Goal: Transaction & Acquisition: Purchase product/service

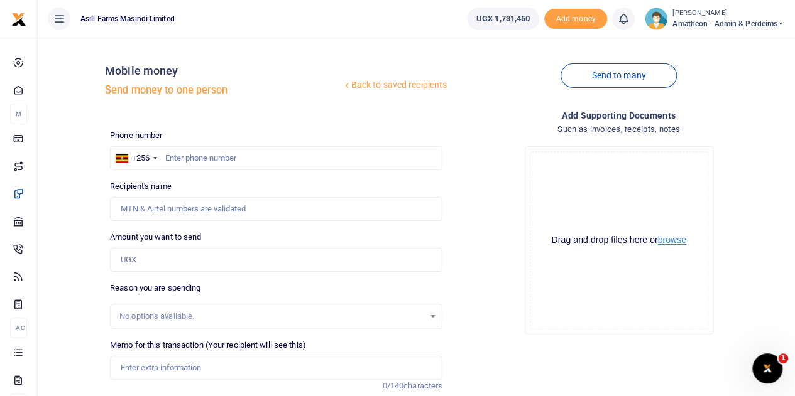
click at [671, 239] on button "browse" at bounding box center [672, 240] width 28 height 9
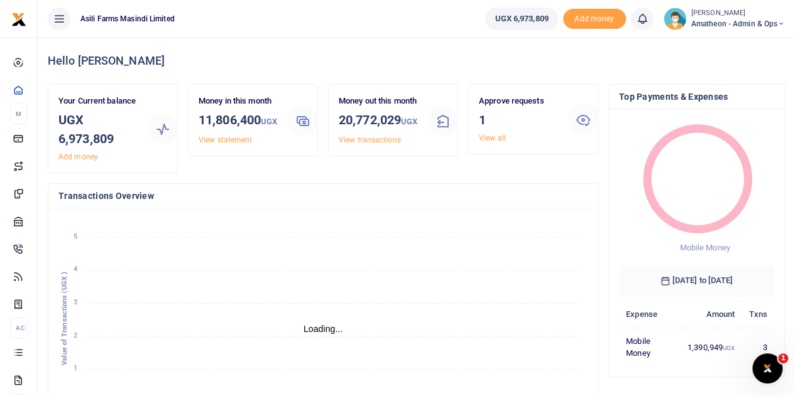
scroll to position [10, 10]
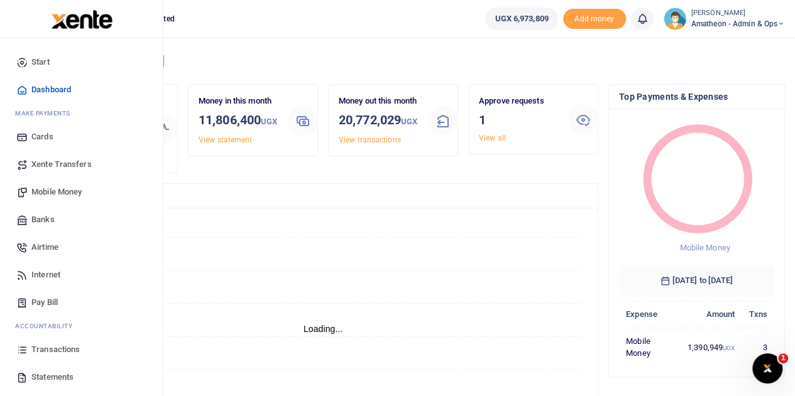
click at [44, 192] on span "Mobile Money" at bounding box center [56, 192] width 50 height 13
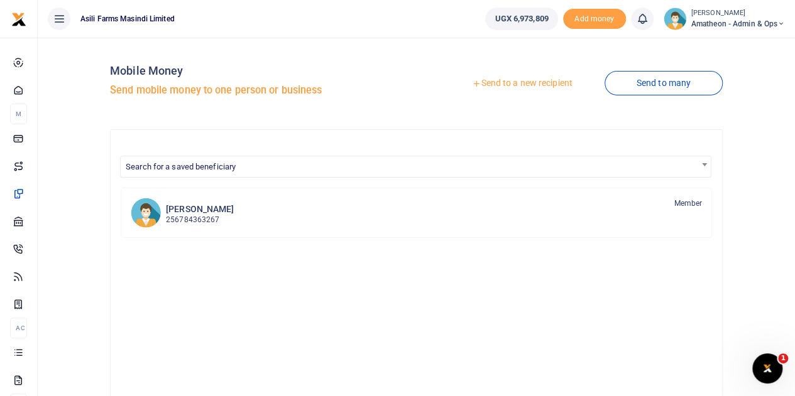
click at [535, 85] on div at bounding box center [397, 198] width 795 height 396
click at [535, 82] on link "Send to a new recipient" at bounding box center [522, 83] width 164 height 23
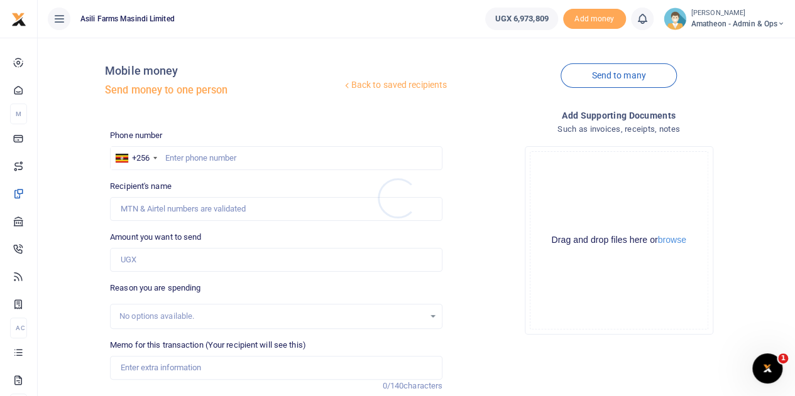
click at [671, 242] on div at bounding box center [397, 198] width 795 height 396
click at [671, 242] on button "browse" at bounding box center [672, 240] width 28 height 9
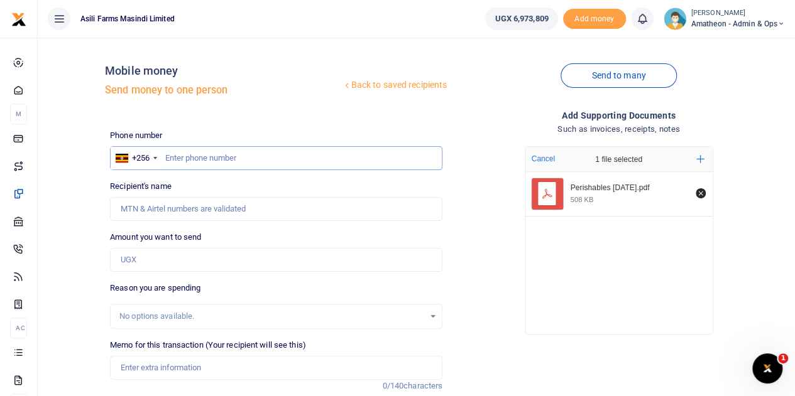
click at [191, 160] on input "text" at bounding box center [276, 158] width 332 height 24
type input "776038466"
type input "Nixson Alyao"
type input "776038466"
click at [161, 254] on input "Amount you want to send" at bounding box center [276, 260] width 332 height 24
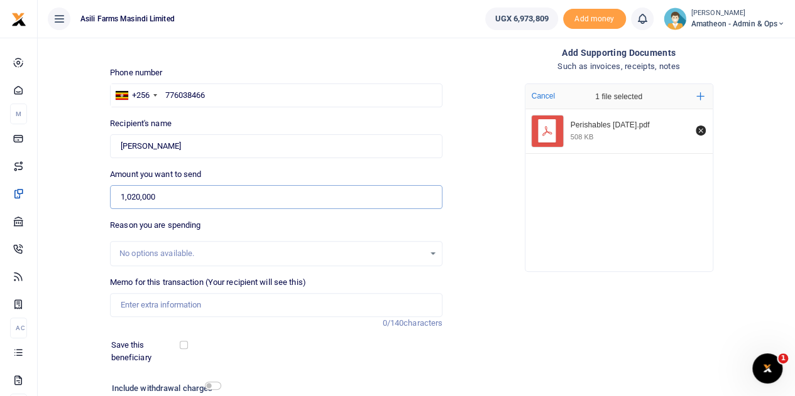
scroll to position [126, 0]
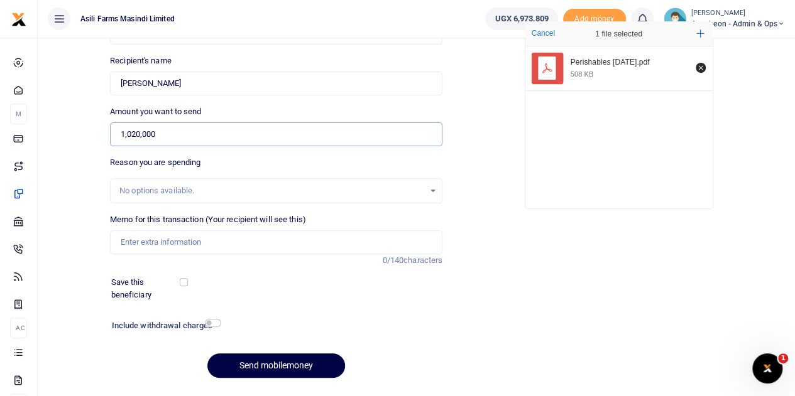
type input "1,020,000"
click at [174, 243] on input "Memo for this transaction (Your recipient will see this)" at bounding box center [276, 243] width 332 height 24
type input "Petrol 200L for one week for spraying transportation pumping water for homestea…"
click at [213, 322] on input "checkbox" at bounding box center [213, 323] width 16 height 8
checkbox input "true"
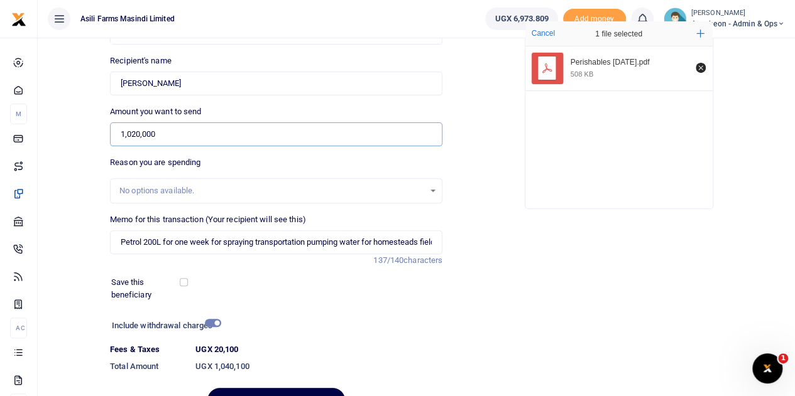
click at [146, 133] on input "1,020,000" at bounding box center [276, 134] width 332 height 24
click at [134, 135] on input "1,020,100" at bounding box center [276, 134] width 332 height 24
type input "1,040,100"
click at [217, 169] on div "Reason you are spending No options available." at bounding box center [276, 179] width 332 height 47
click at [271, 275] on div "Phone number +256 Uganda +256 776038466 Phone is required. Recipient's name Fou…" at bounding box center [276, 213] width 342 height 419
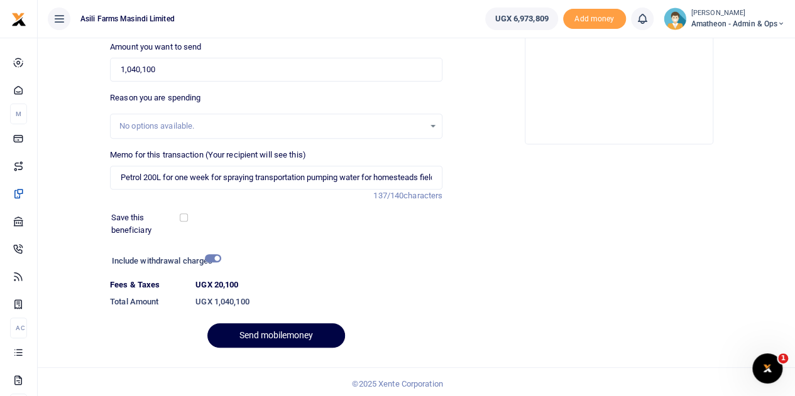
scroll to position [193, 0]
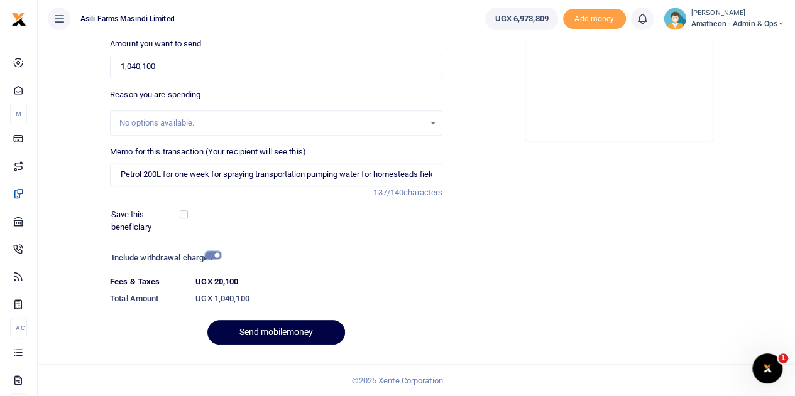
click at [214, 257] on input "checkbox" at bounding box center [213, 255] width 16 height 8
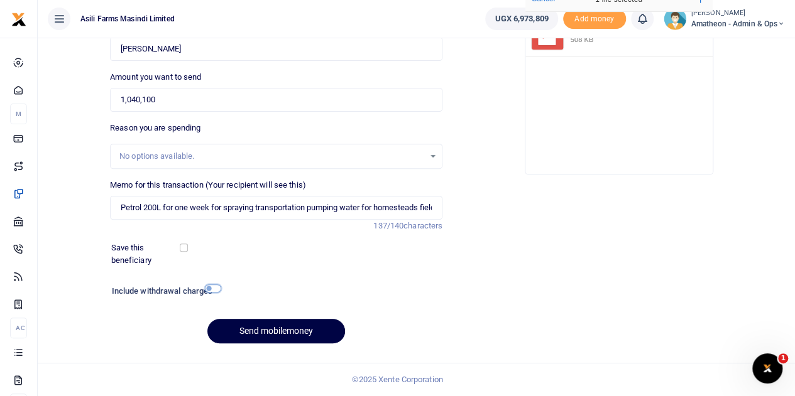
scroll to position [158, 0]
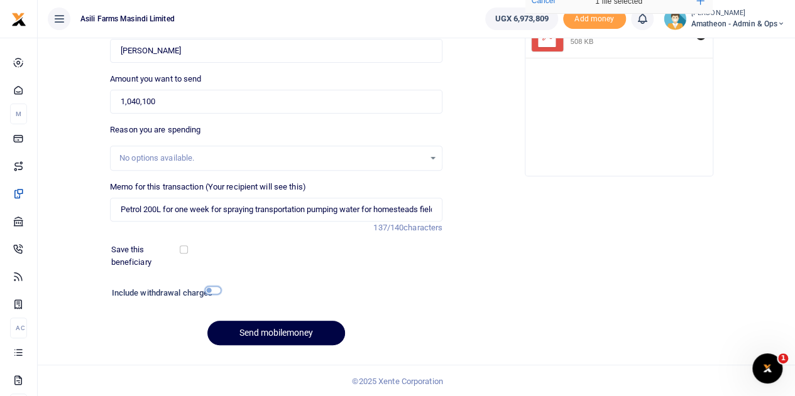
click at [211, 292] on input "checkbox" at bounding box center [213, 290] width 16 height 8
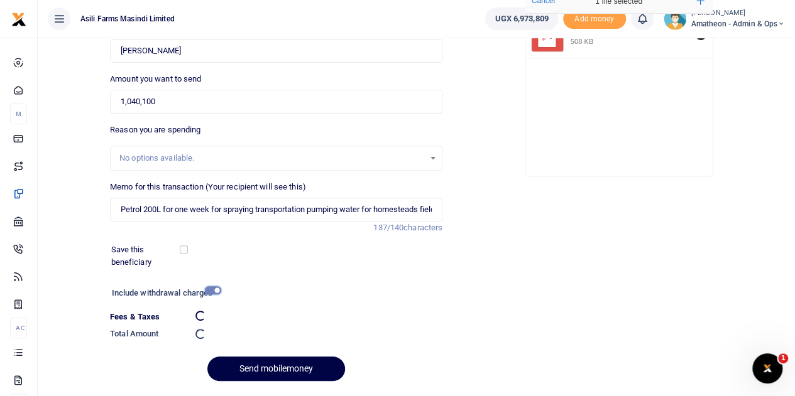
scroll to position [193, 0]
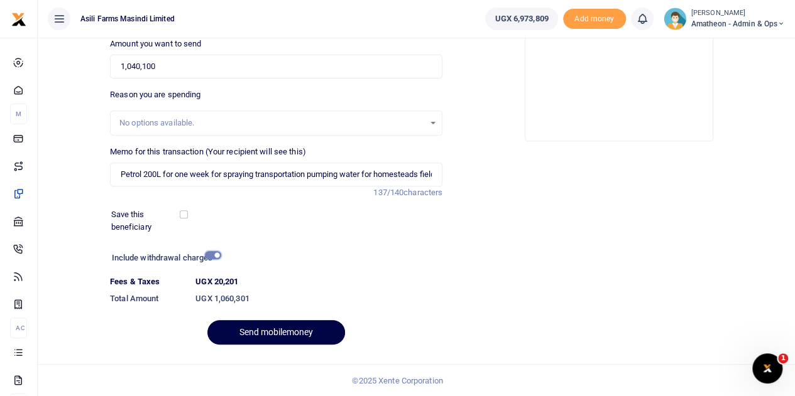
click at [215, 254] on input "checkbox" at bounding box center [213, 255] width 16 height 8
checkbox input "false"
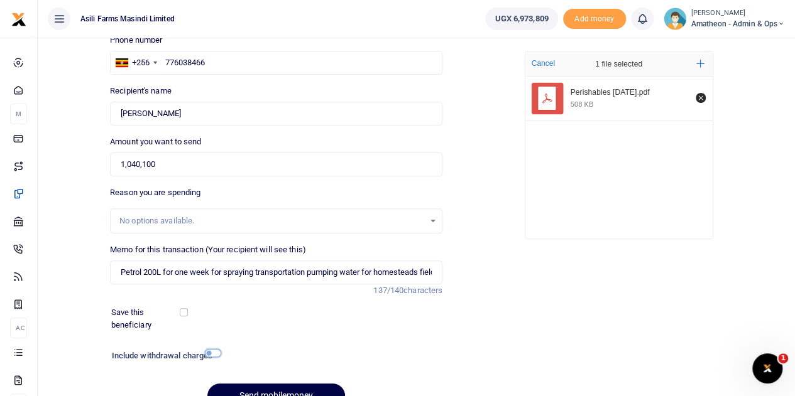
scroll to position [158, 0]
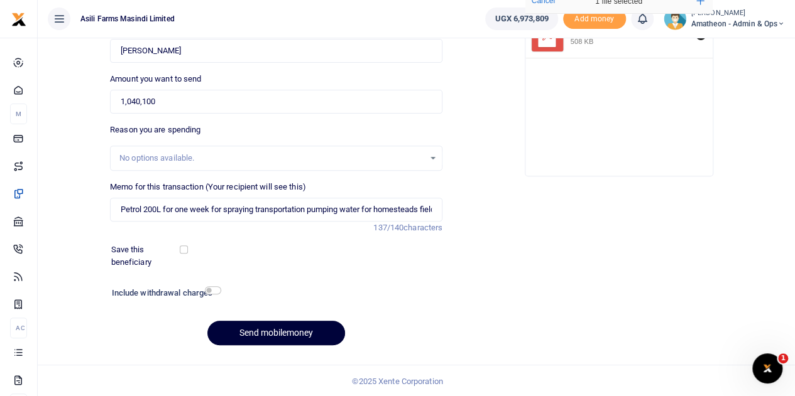
click at [273, 330] on button "Send mobilemoney" at bounding box center [276, 333] width 138 height 24
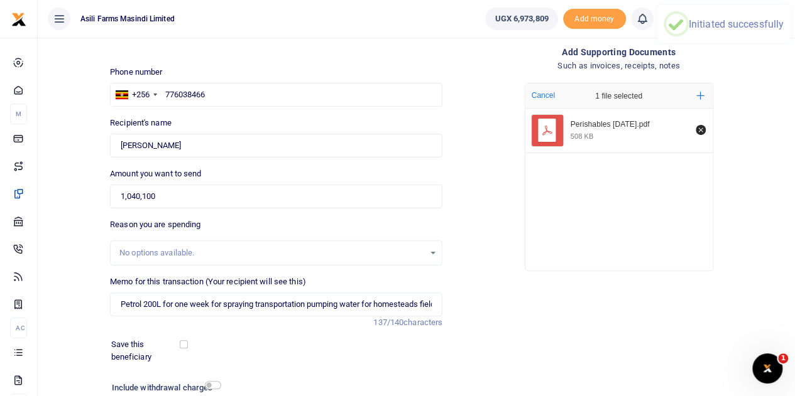
scroll to position [0, 0]
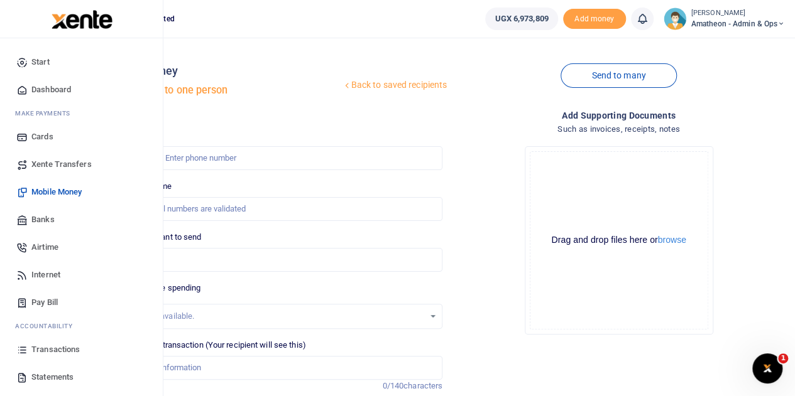
click at [37, 347] on span "Transactions" at bounding box center [55, 350] width 48 height 13
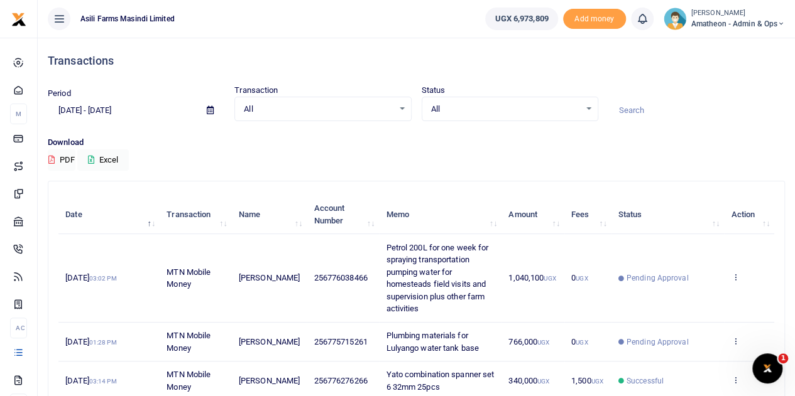
scroll to position [63, 0]
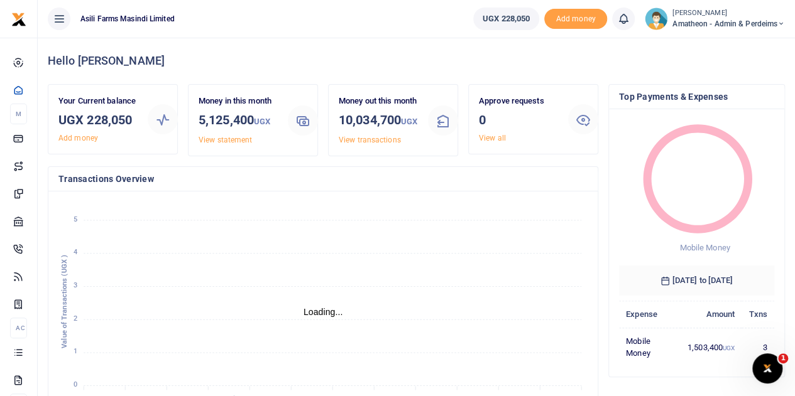
scroll to position [10, 10]
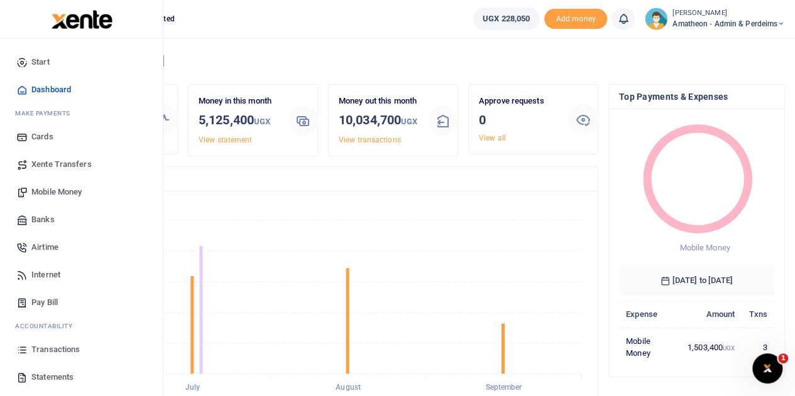
click at [45, 347] on span "Transactions" at bounding box center [55, 350] width 48 height 13
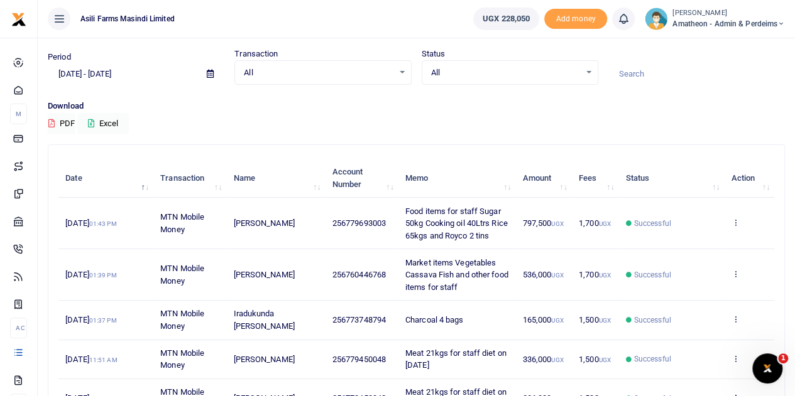
scroll to position [63, 0]
